Goal: Book appointment/travel/reservation

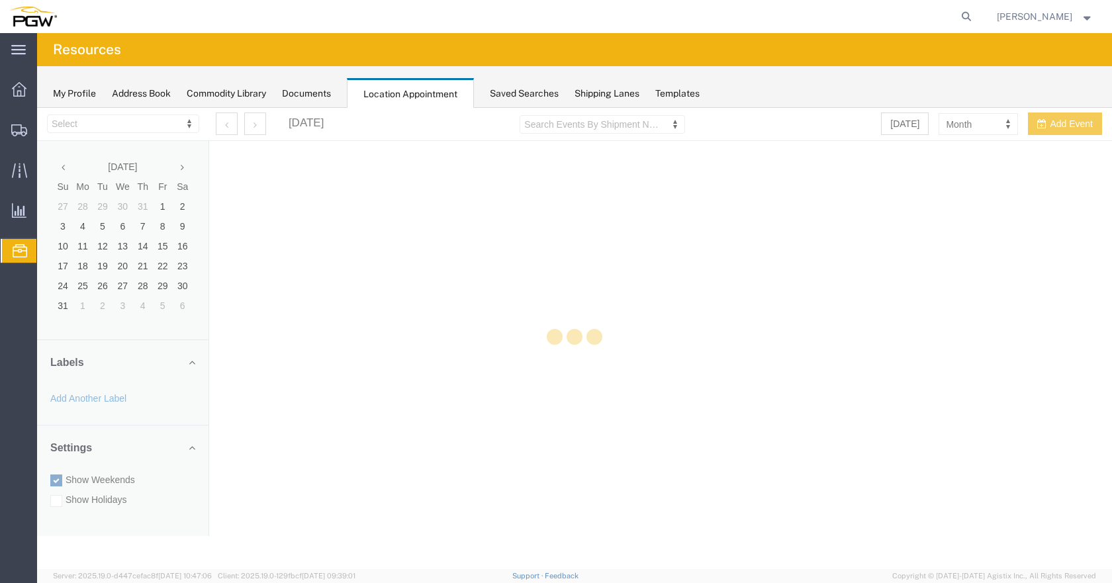
select select "28253"
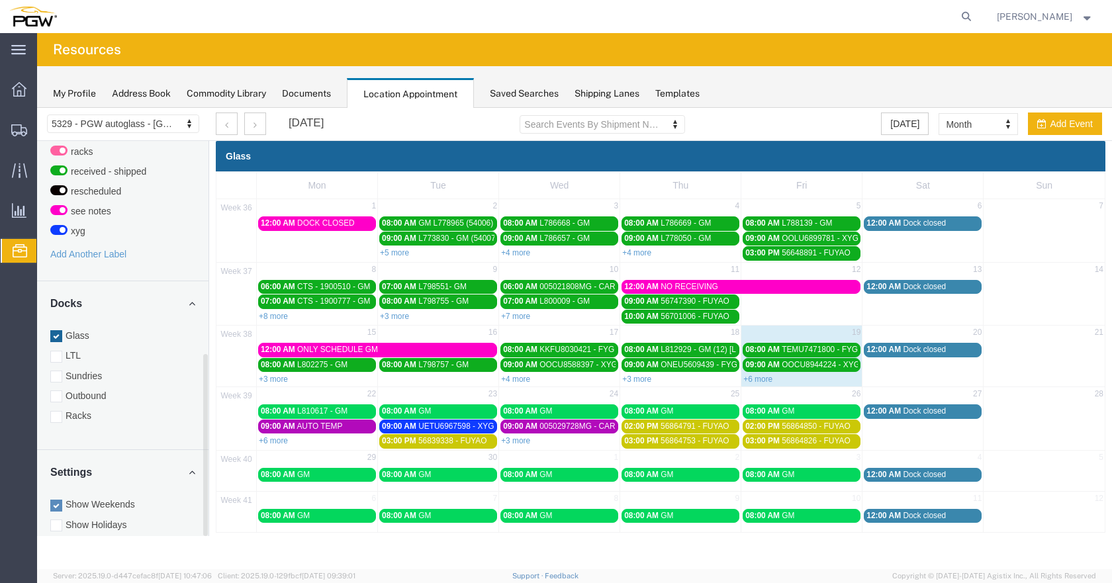
scroll to position [464, 0]
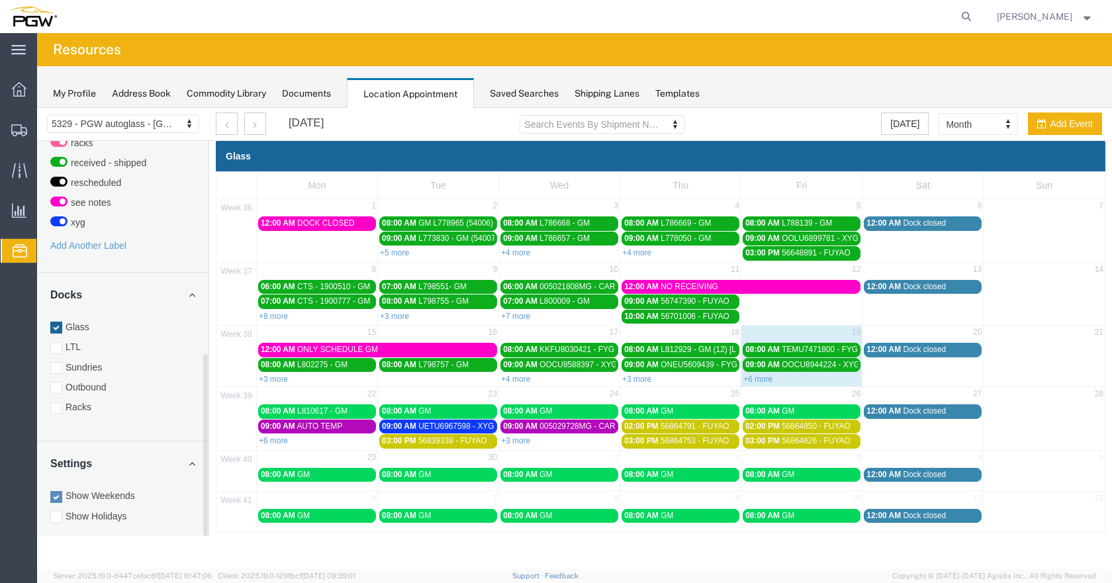
drag, startPoint x: 204, startPoint y: 309, endPoint x: 201, endPoint y: 561, distance: 252.2
click at [206, 553] on div "Location Scheduling 5329 - PGW autoglass - Chillicothe 5329 - PGW autoglass - […" at bounding box center [574, 338] width 1075 height 461
click at [54, 402] on div at bounding box center [56, 408] width 12 height 12
click at [37, 108] on input "Racks" at bounding box center [37, 108] width 0 height 0
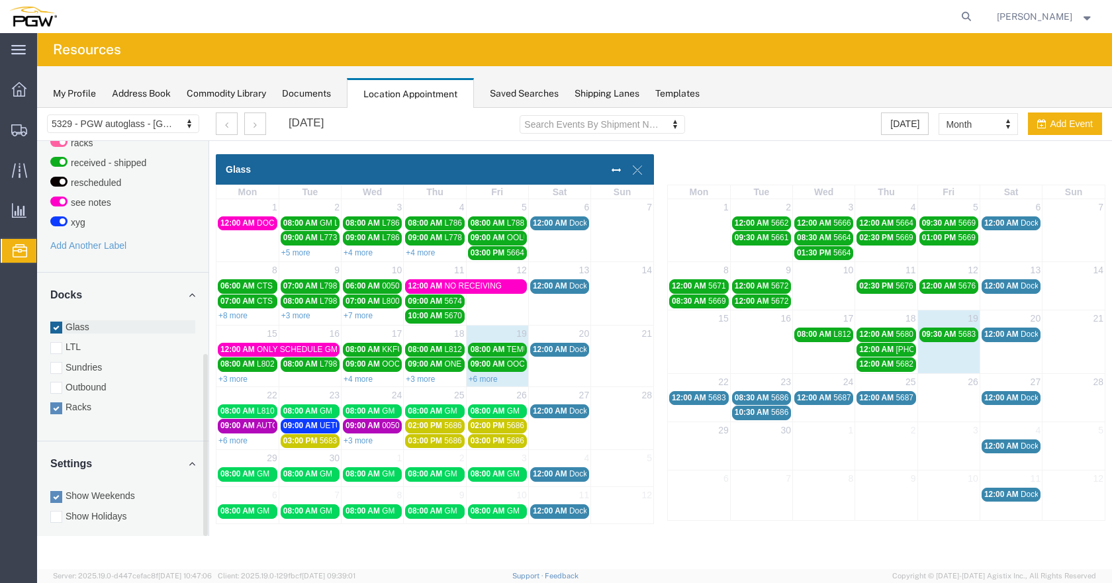
click at [58, 322] on div at bounding box center [56, 328] width 12 height 12
click at [37, 108] on input "Glass" at bounding box center [37, 108] width 0 height 0
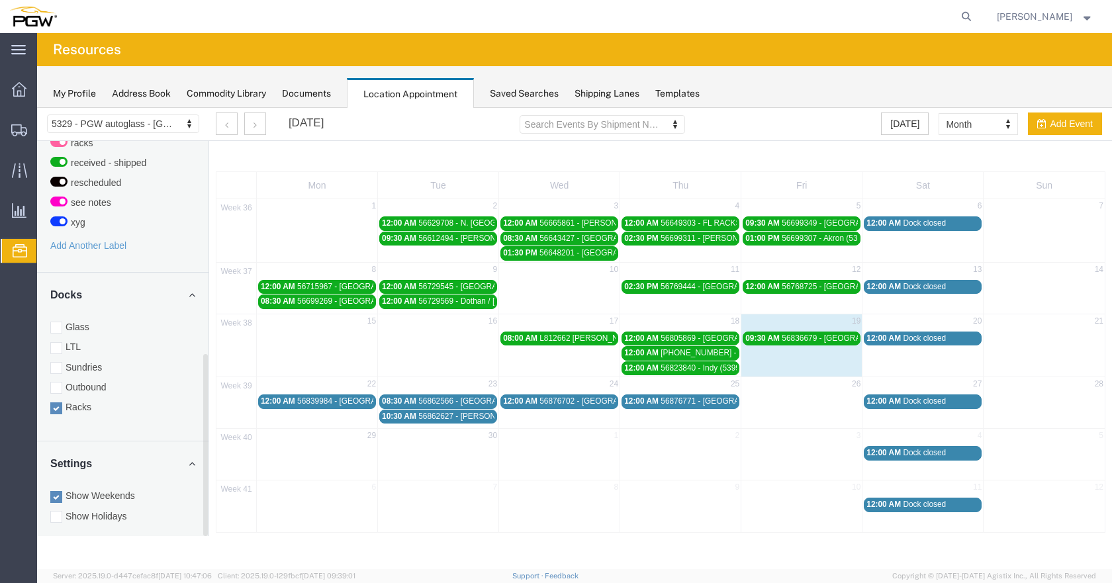
drag, startPoint x: 53, startPoint y: 314, endPoint x: 67, endPoint y: 368, distance: 55.4
click at [53, 322] on div at bounding box center [56, 328] width 12 height 12
click at [37, 108] on input "Glass" at bounding box center [37, 108] width 0 height 0
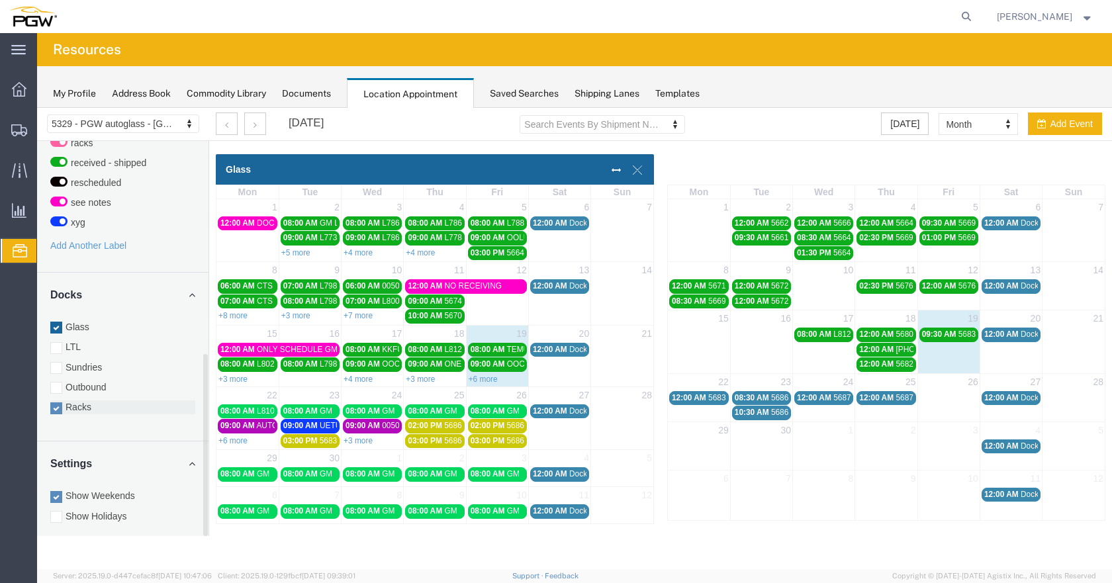
click at [59, 402] on div at bounding box center [56, 408] width 12 height 12
click at [37, 108] on input "Racks" at bounding box center [37, 108] width 0 height 0
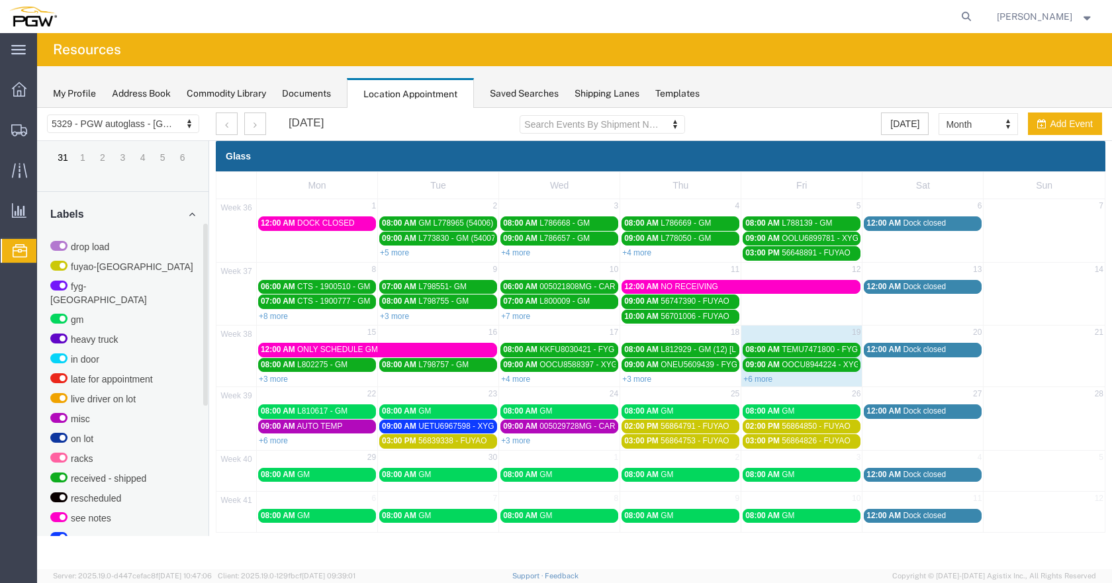
drag, startPoint x: 206, startPoint y: 379, endPoint x: 213, endPoint y: 233, distance: 145.8
click at [213, 233] on div "5329 - PGW autoglass - Chillicothe 5329 - PGW autoglass - [GEOGRAPHIC_DATA] [DA…" at bounding box center [574, 320] width 1075 height 425
click at [762, 381] on link "+6 more" at bounding box center [757, 379] width 29 height 9
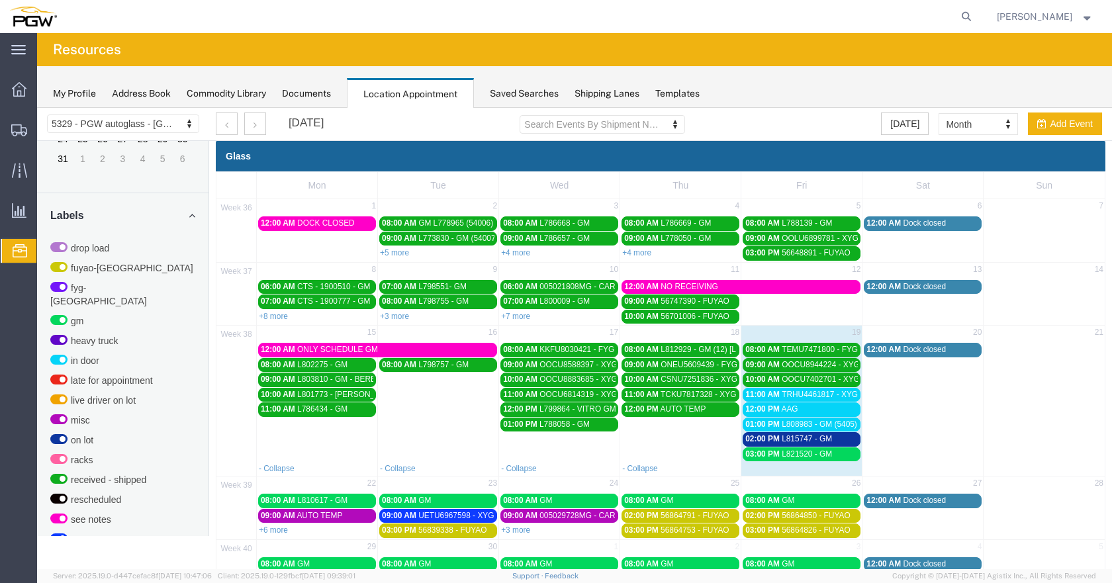
scroll to position [67, 0]
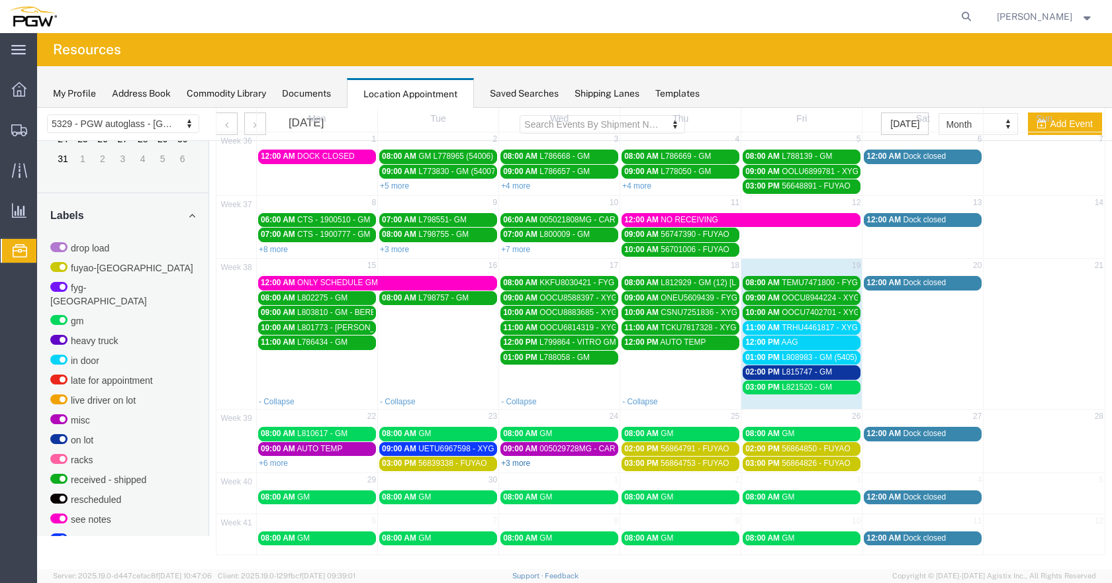
click at [516, 467] on link "+3 more" at bounding box center [515, 463] width 29 height 9
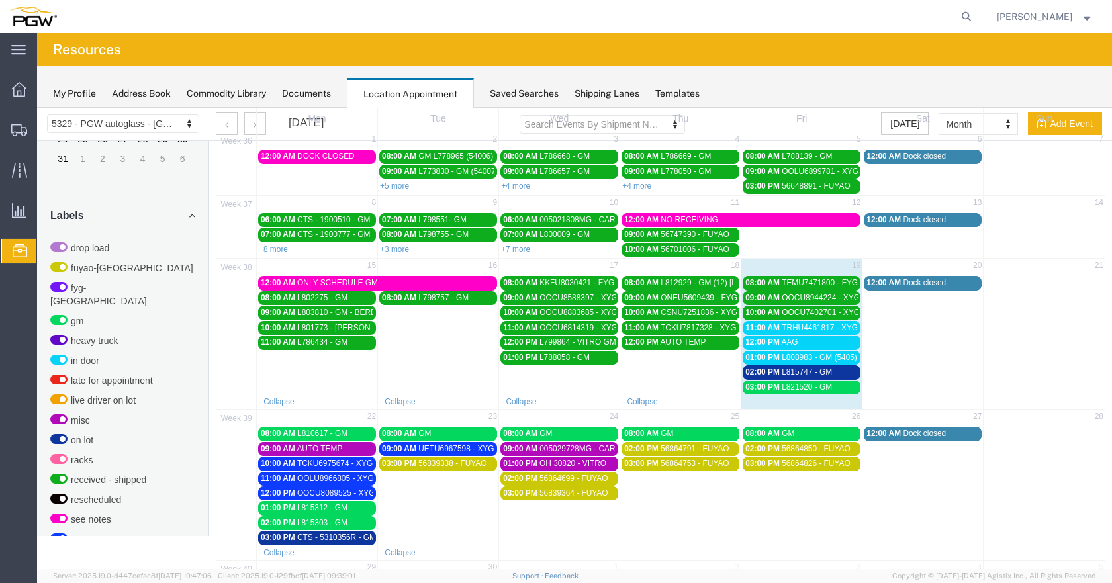
scroll to position [154, 0]
